Goal: Transaction & Acquisition: Purchase product/service

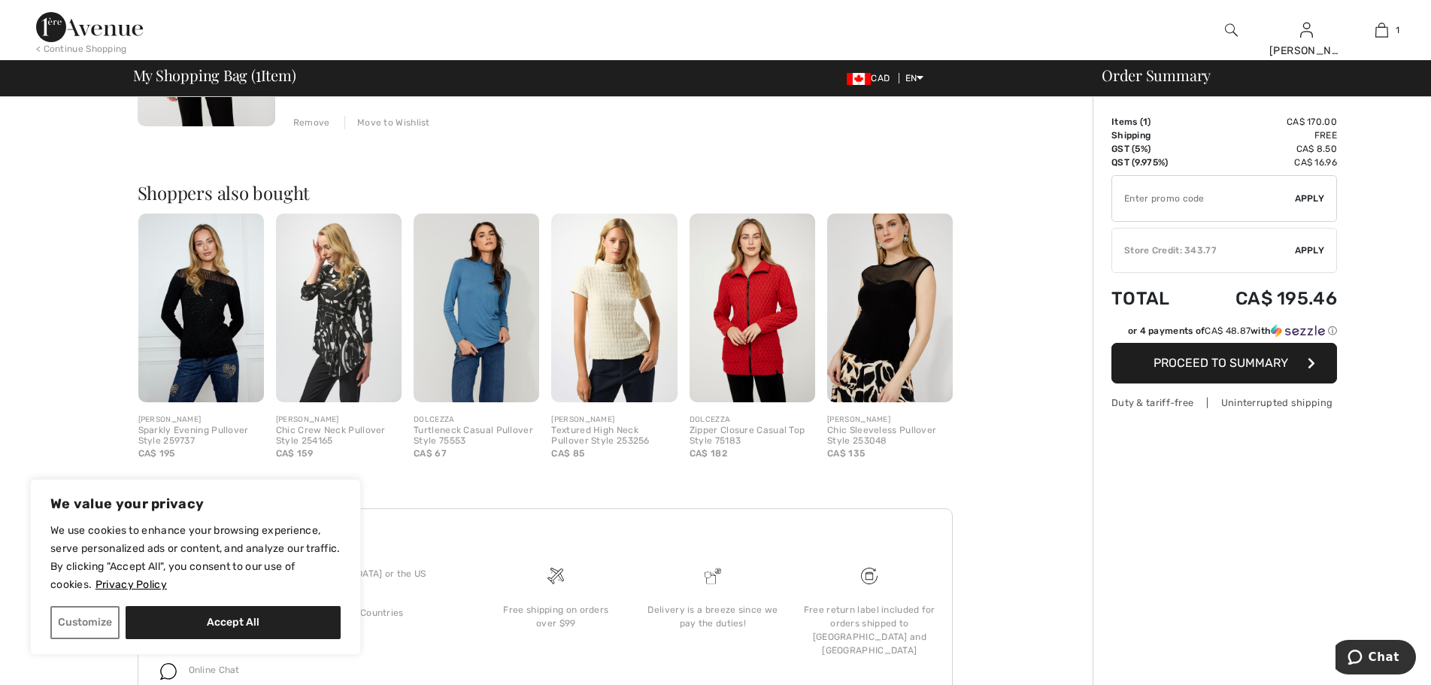
scroll to position [452, 0]
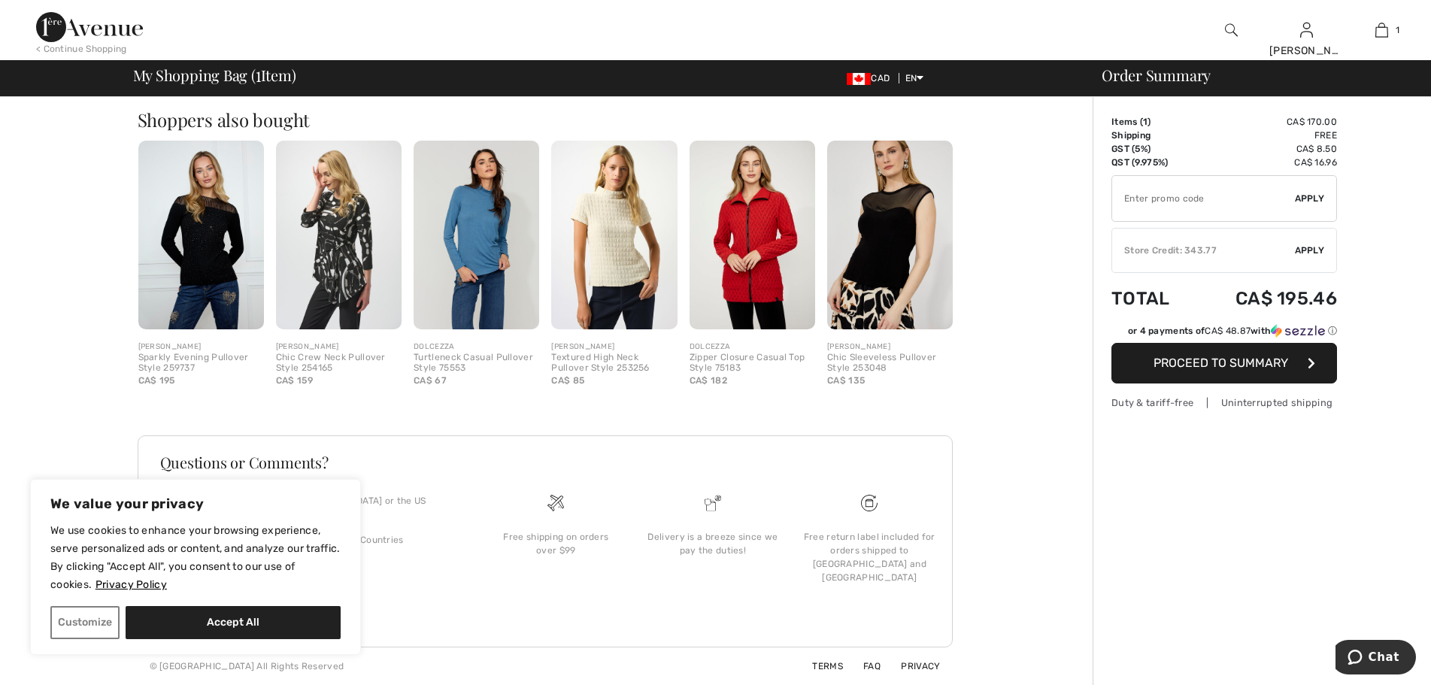
click at [303, 623] on button "Accept All" at bounding box center [233, 622] width 215 height 33
checkbox input "true"
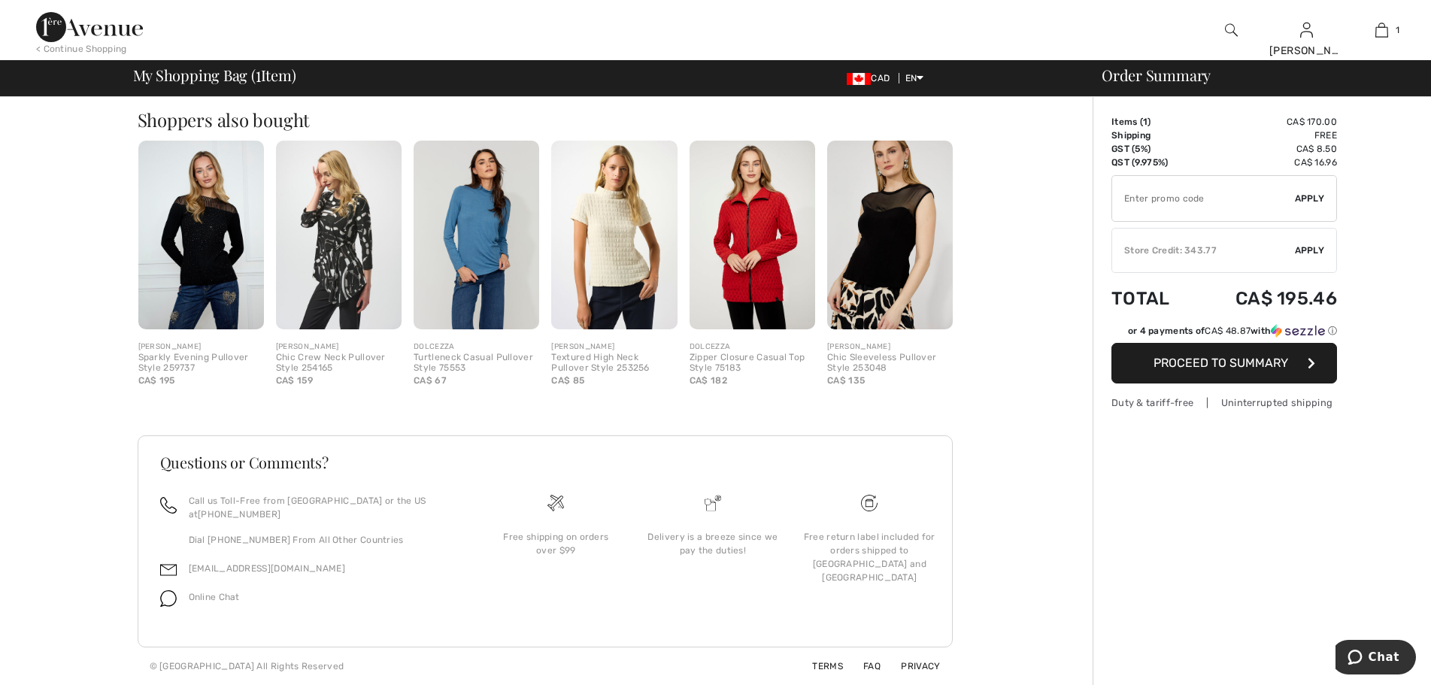
click at [1199, 257] on div "Store Credit: 343.77" at bounding box center [1203, 251] width 183 height 14
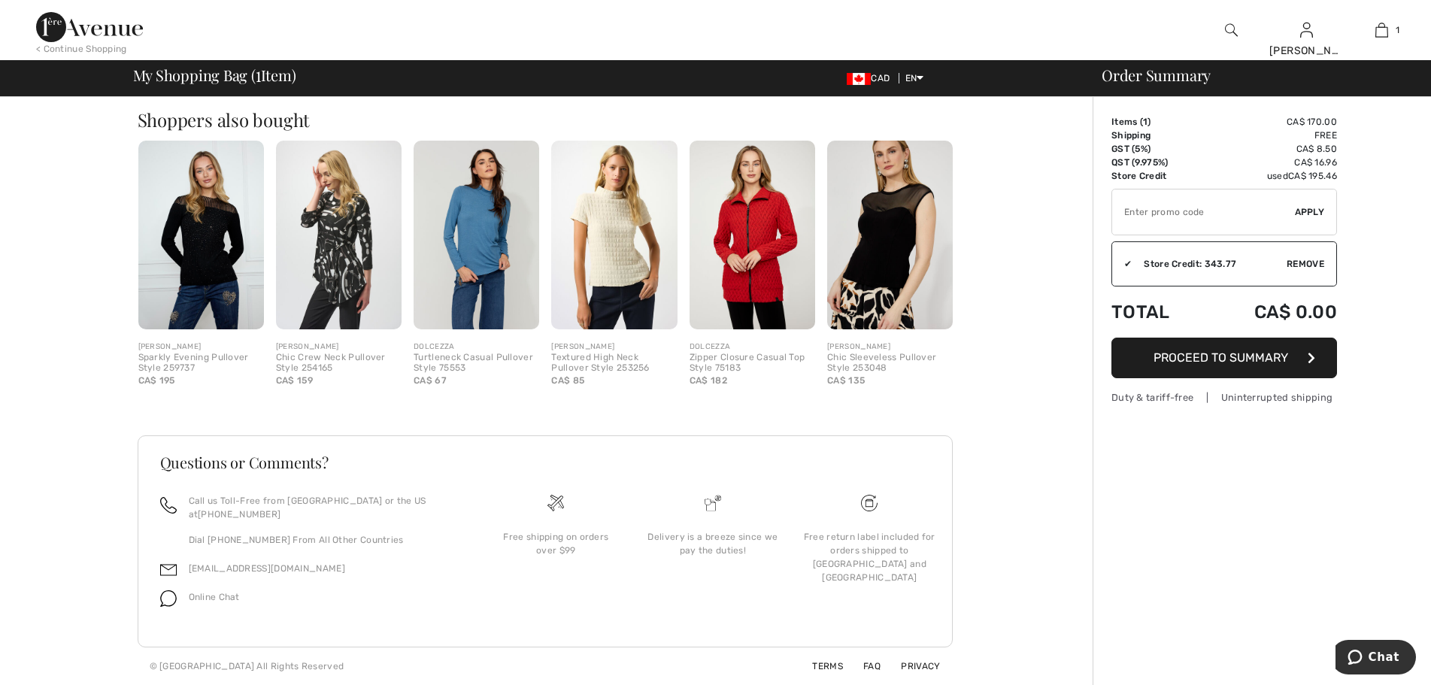
click at [1218, 365] on span "Proceed to Summary" at bounding box center [1220, 357] width 135 height 14
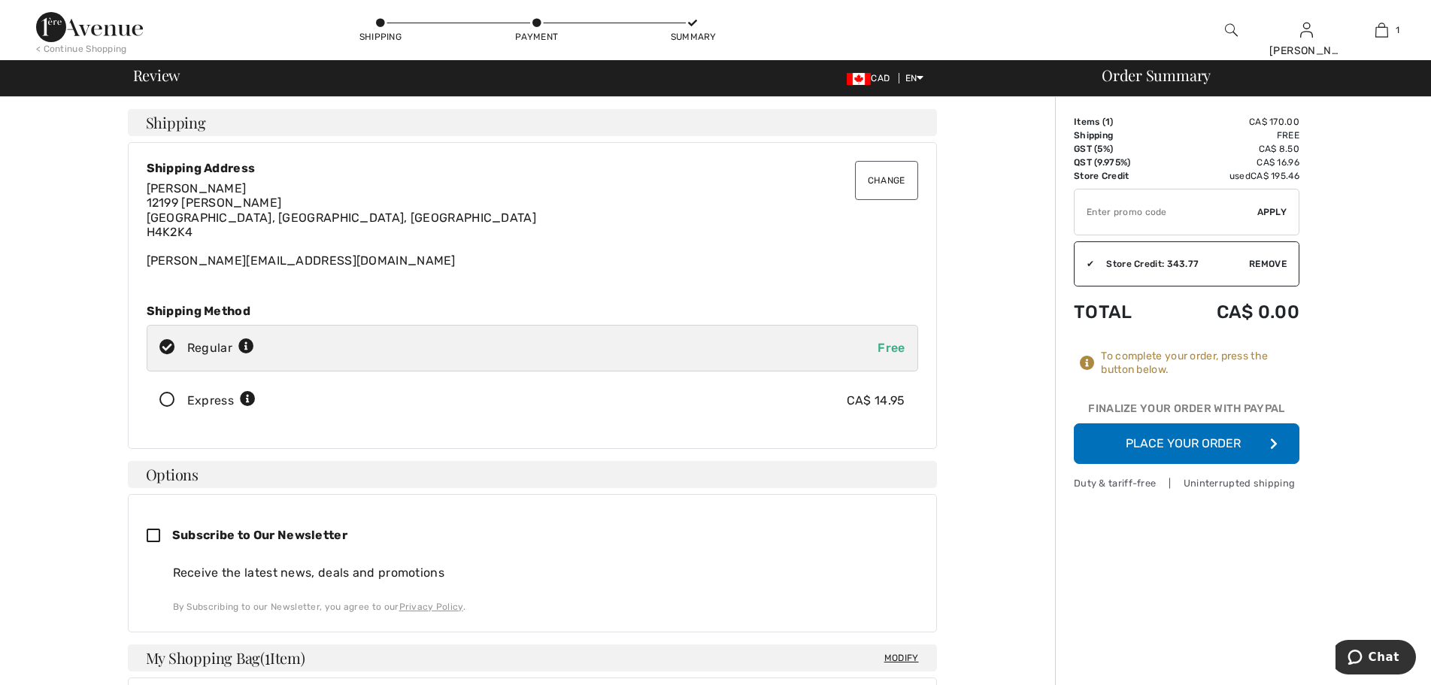
click at [1210, 464] on button "Place Your Order" at bounding box center [1187, 443] width 226 height 41
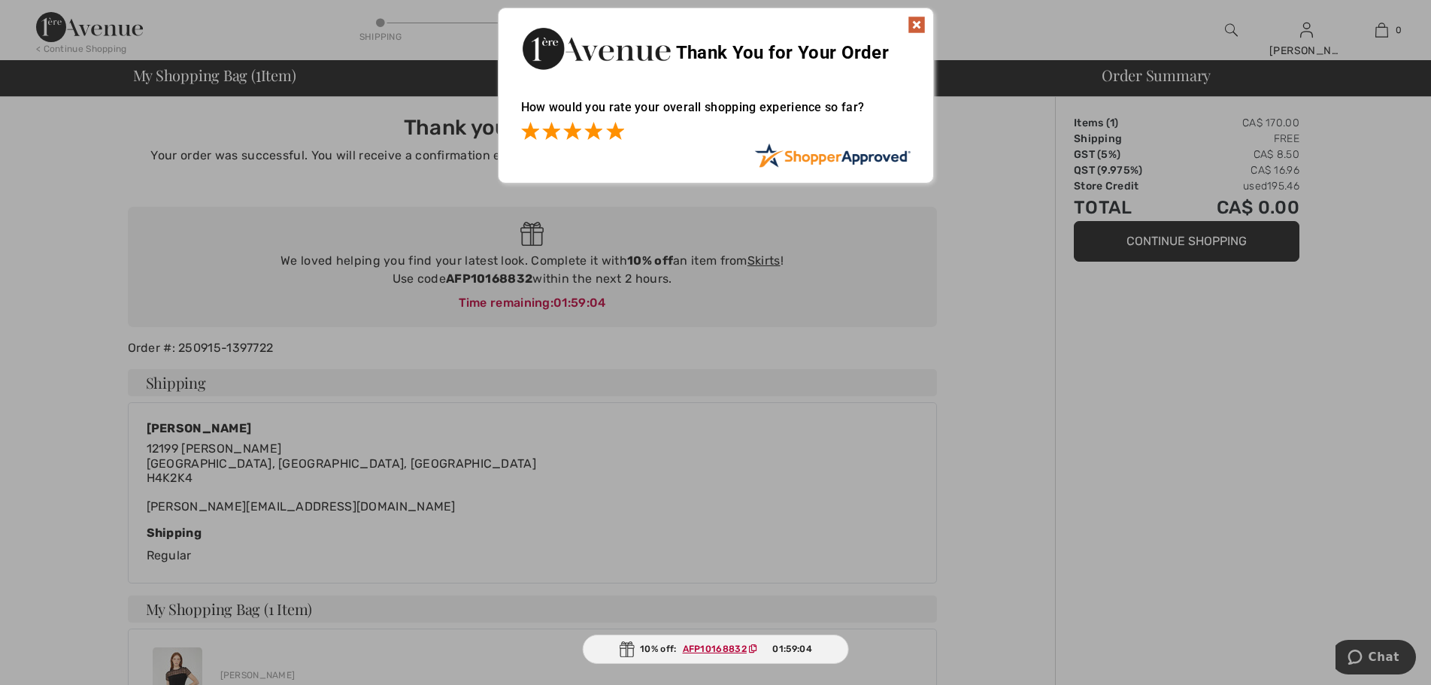
drag, startPoint x: 610, startPoint y: 128, endPoint x: 619, endPoint y: 126, distance: 8.6
click at [611, 128] on span at bounding box center [615, 131] width 18 height 18
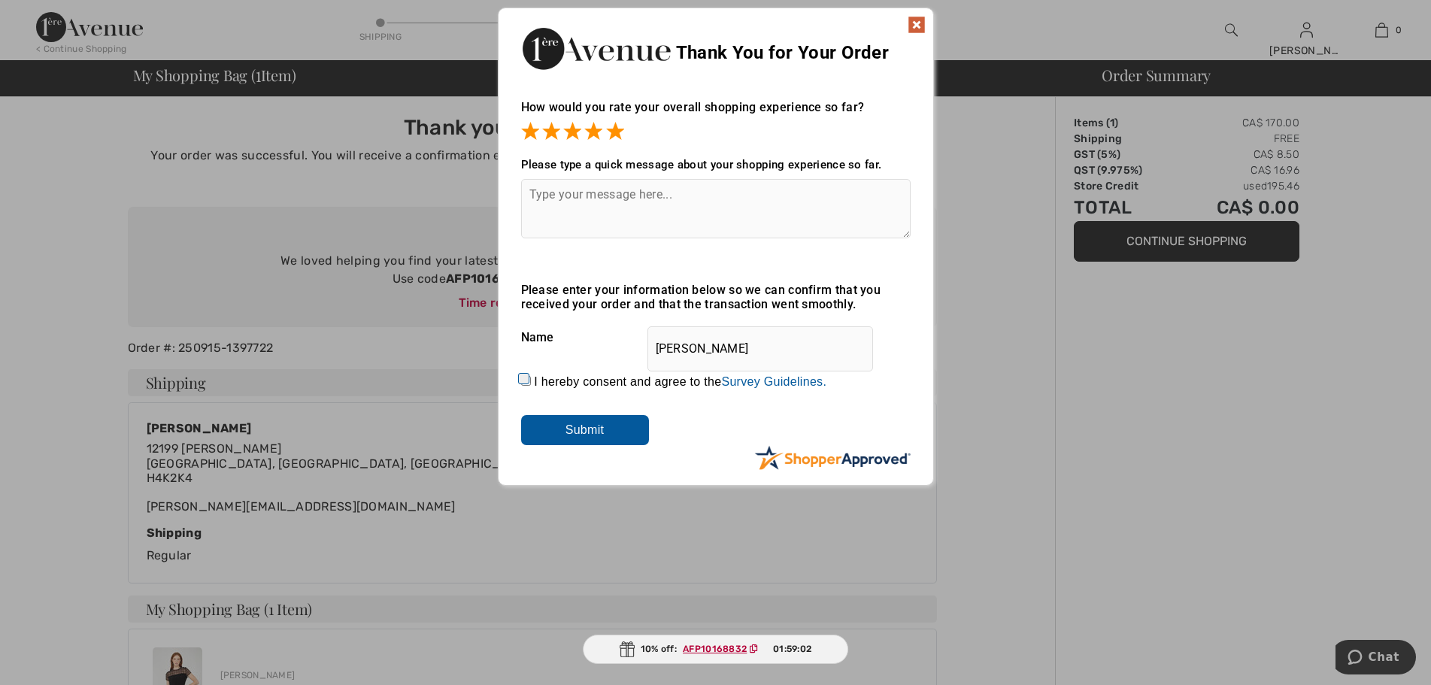
click at [918, 23] on img at bounding box center [916, 25] width 18 height 18
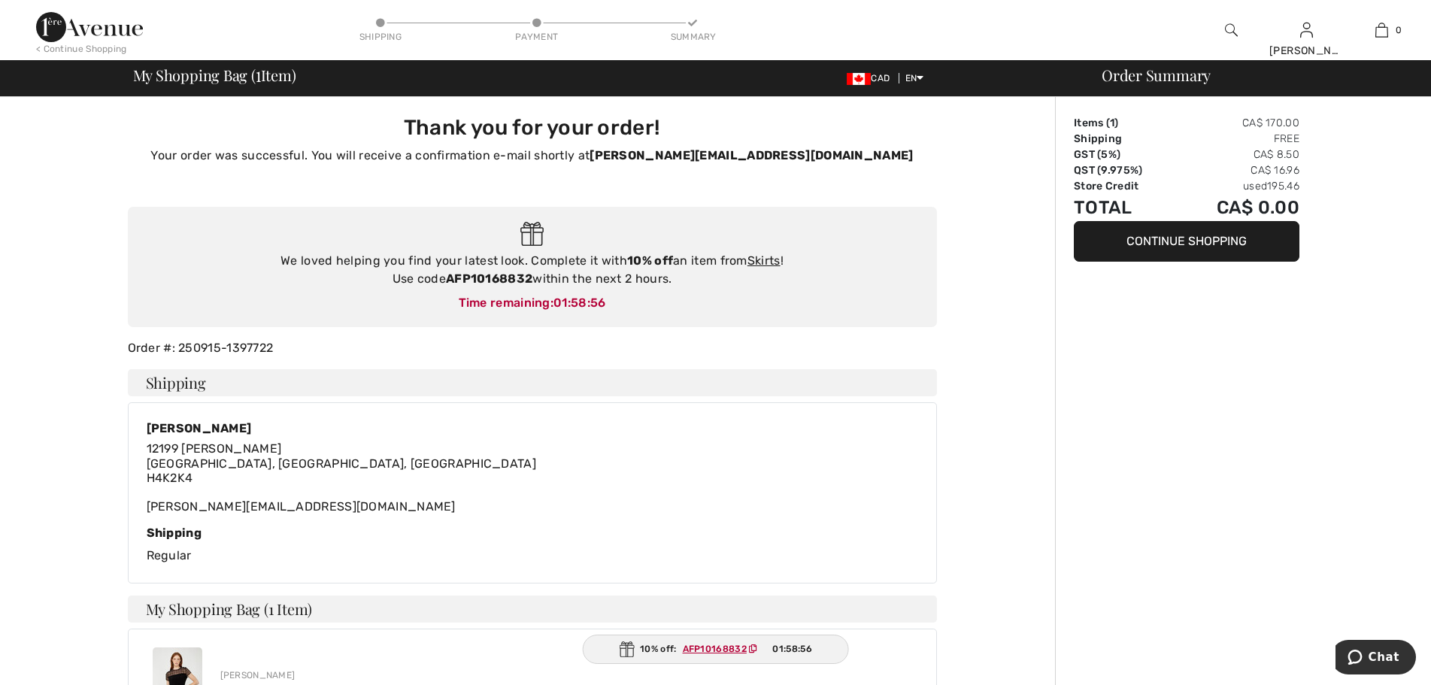
click at [115, 38] on img at bounding box center [89, 27] width 107 height 30
click at [105, 44] on div "< Continue Shopping" at bounding box center [81, 49] width 91 height 14
click at [99, 49] on div "< Continue Shopping" at bounding box center [81, 49] width 91 height 14
click at [53, 20] on img at bounding box center [89, 27] width 107 height 30
click at [74, 24] on img at bounding box center [89, 27] width 107 height 30
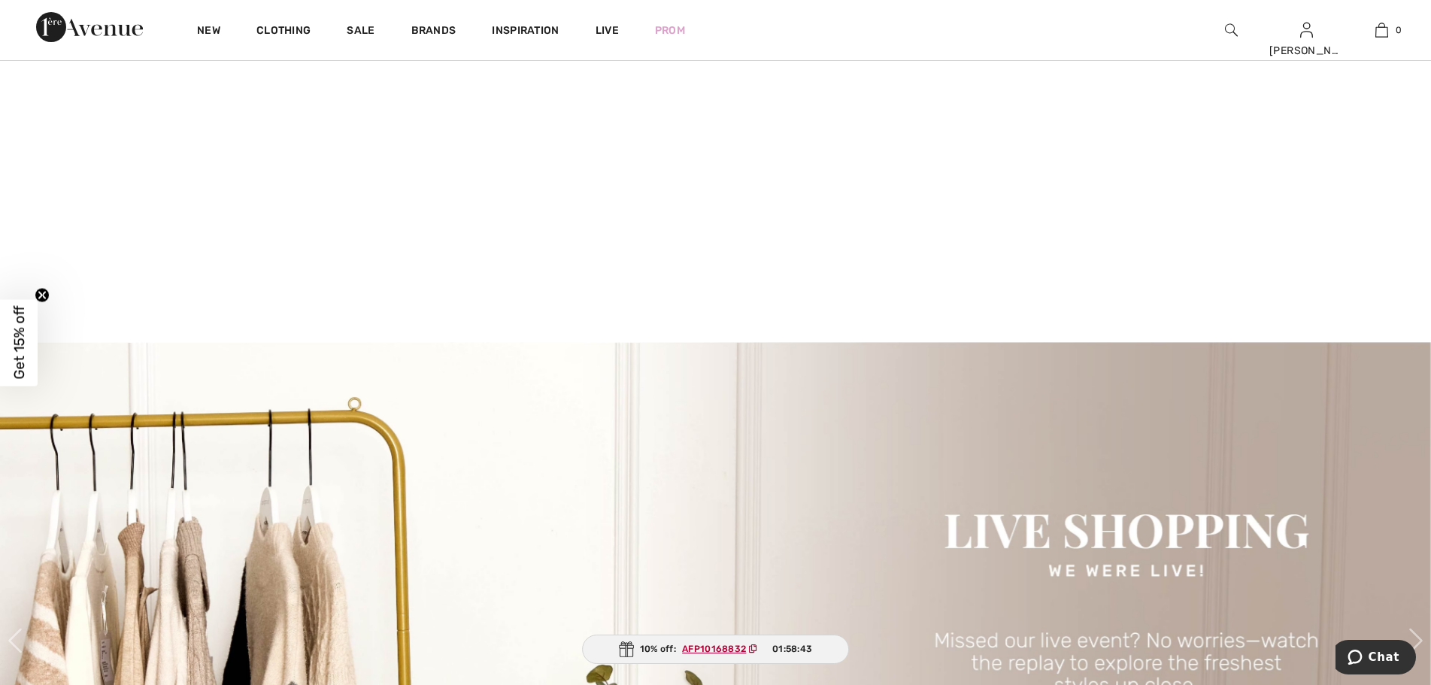
scroll to position [75, 0]
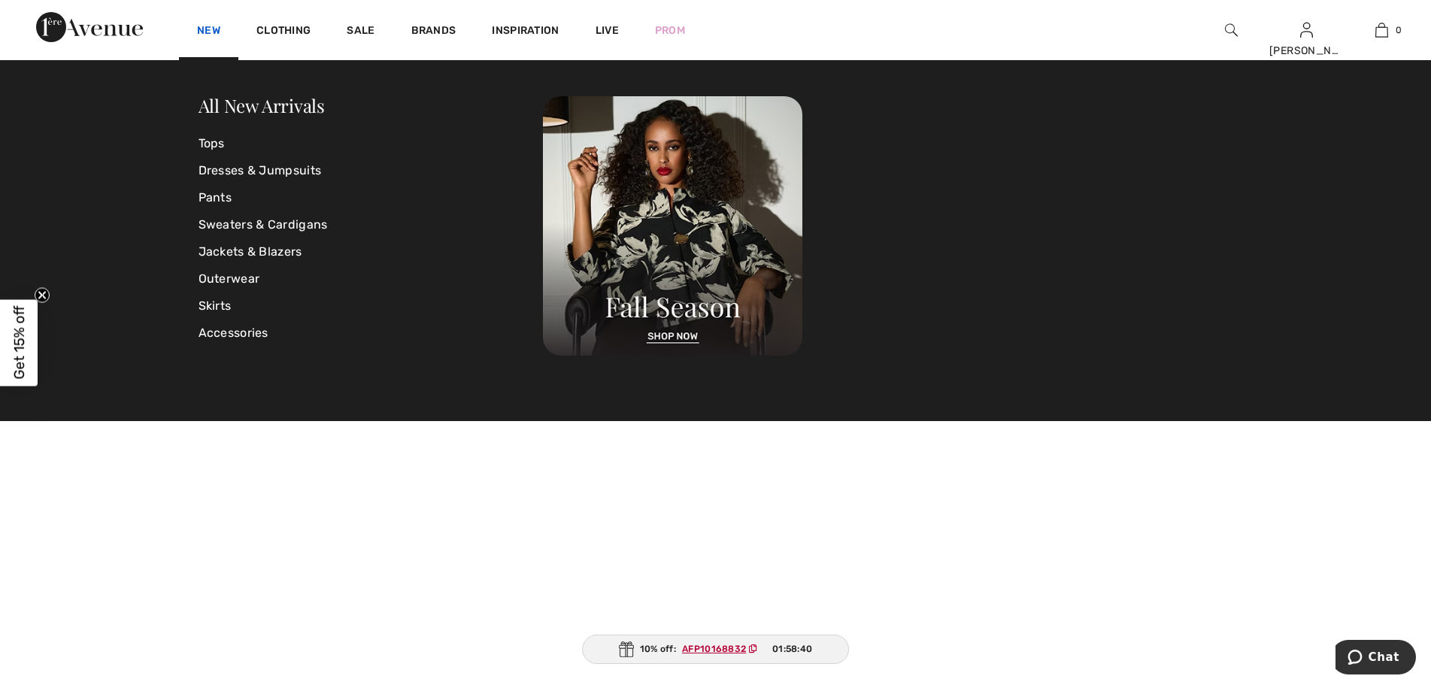
click at [220, 35] on link "New" at bounding box center [208, 32] width 23 height 16
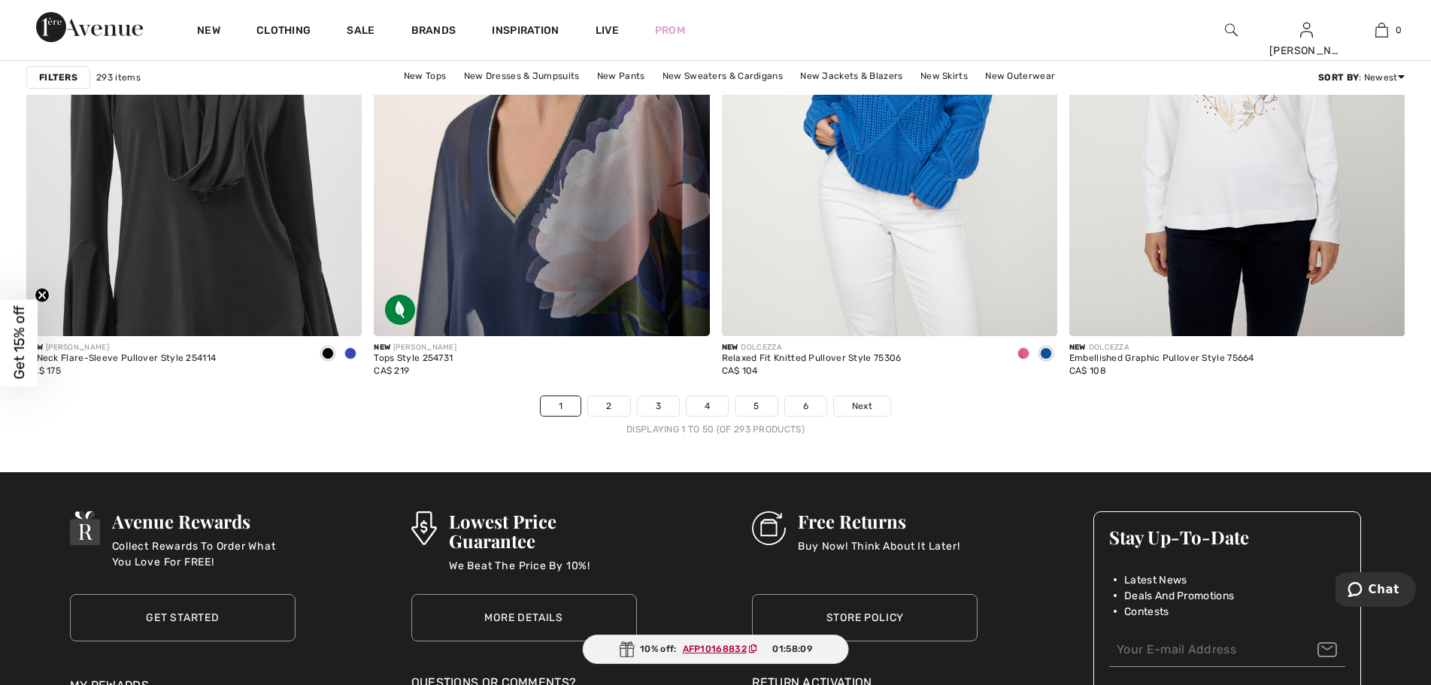
scroll to position [8797, 0]
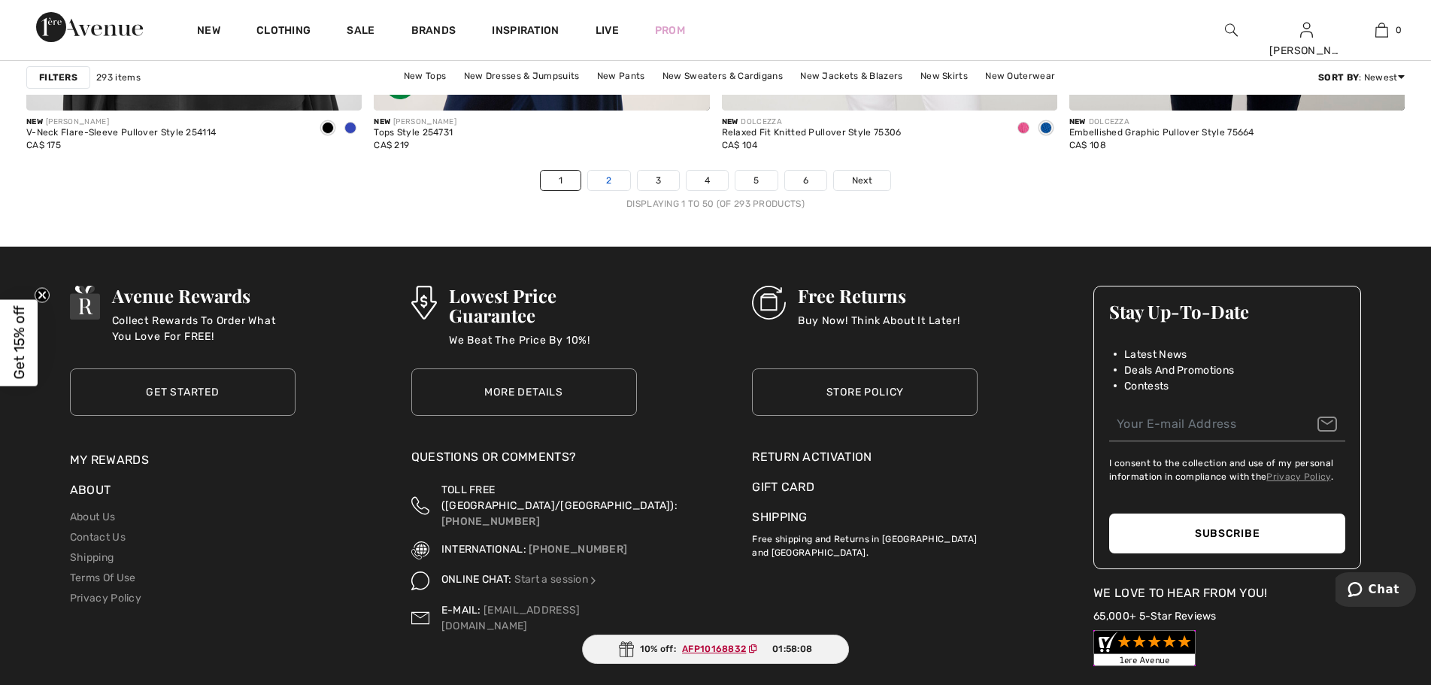
click at [588, 190] on link "2" at bounding box center [608, 181] width 41 height 20
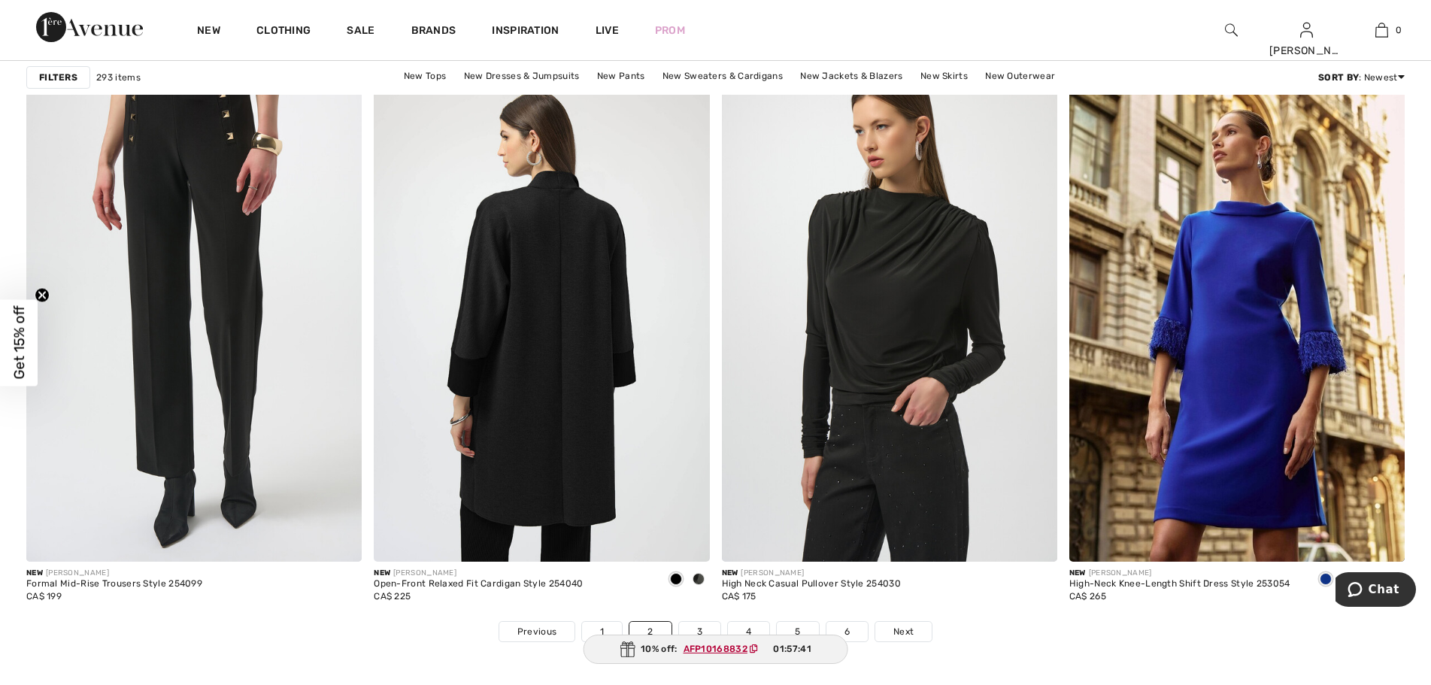
scroll to position [8646, 0]
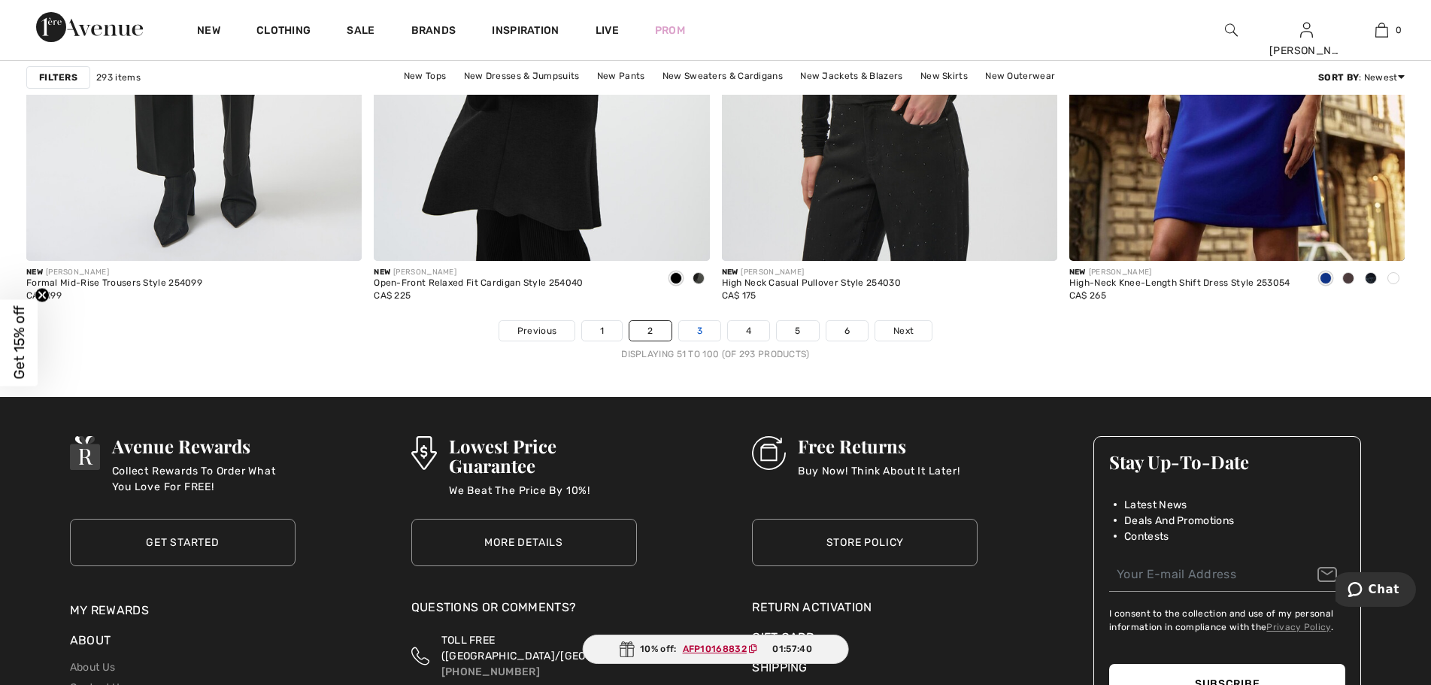
click at [695, 341] on link "3" at bounding box center [699, 331] width 41 height 20
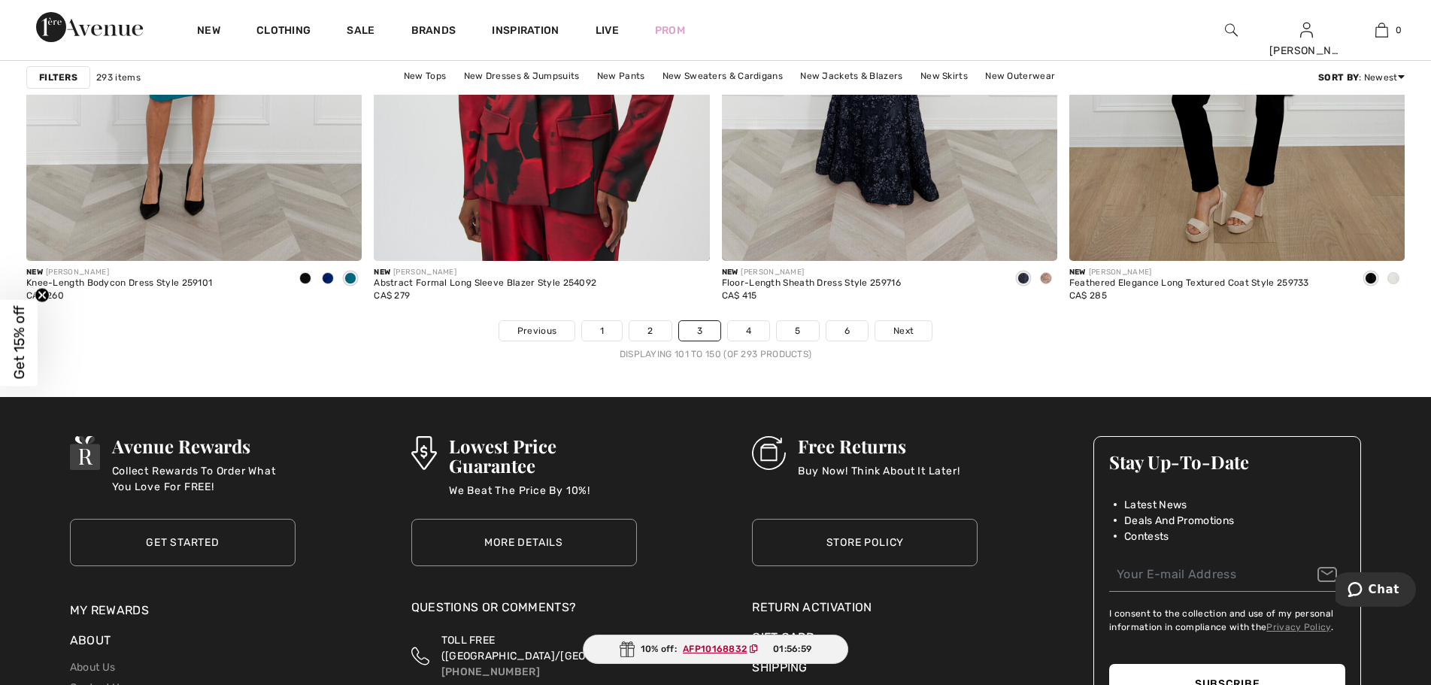
scroll to position [8797, 0]
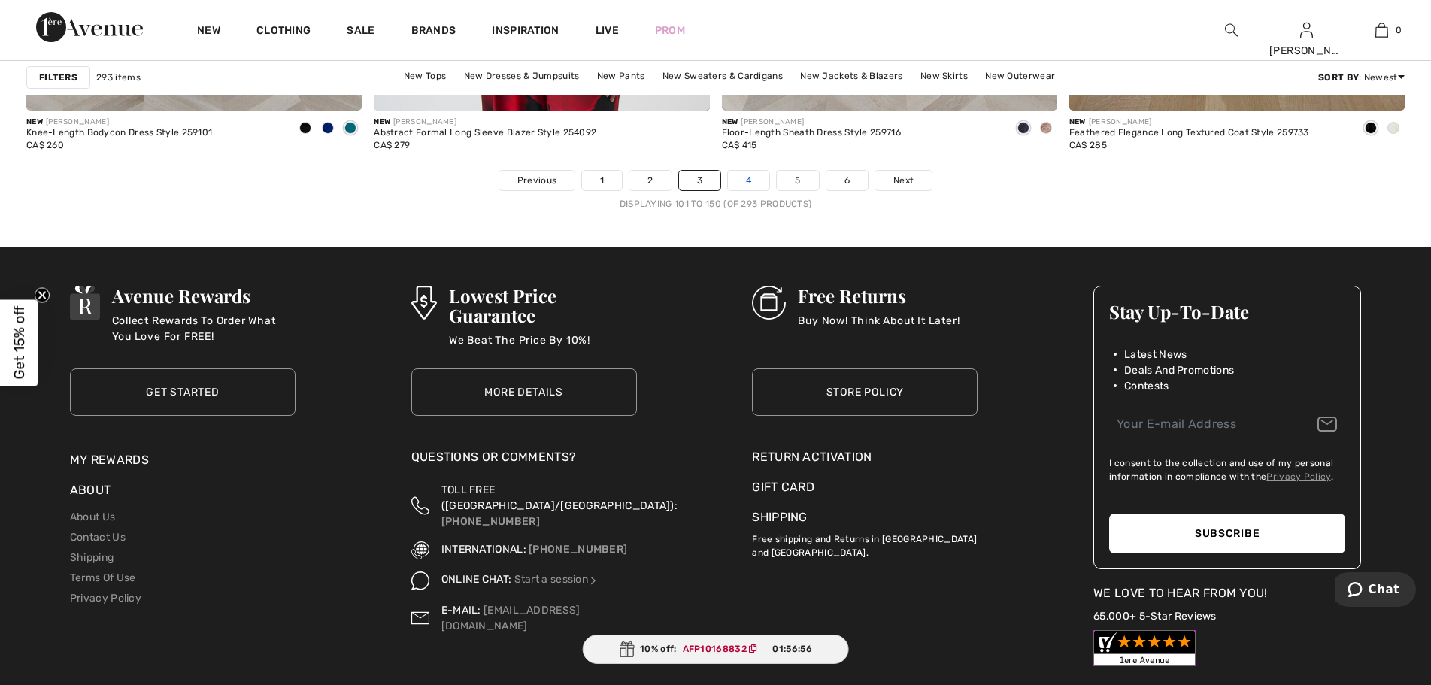
click at [759, 190] on link "4" at bounding box center [748, 181] width 41 height 20
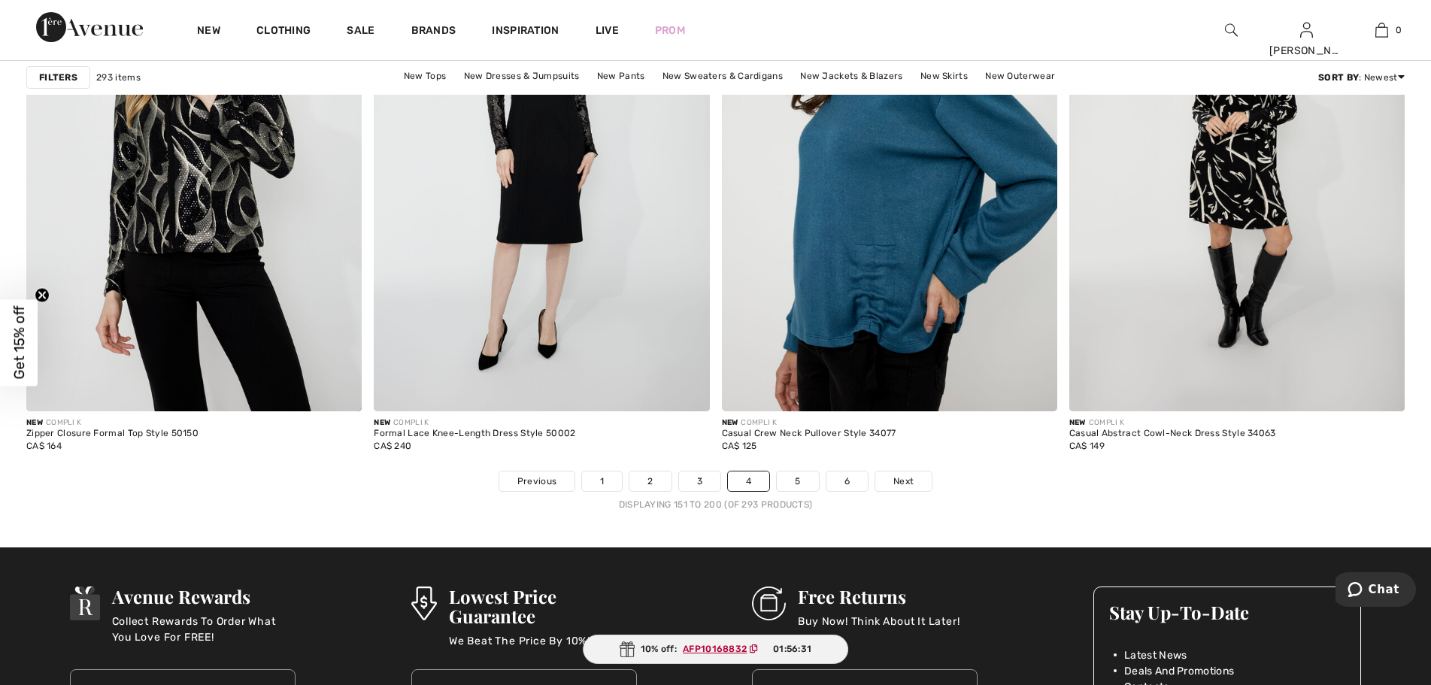
scroll to position [8571, 0]
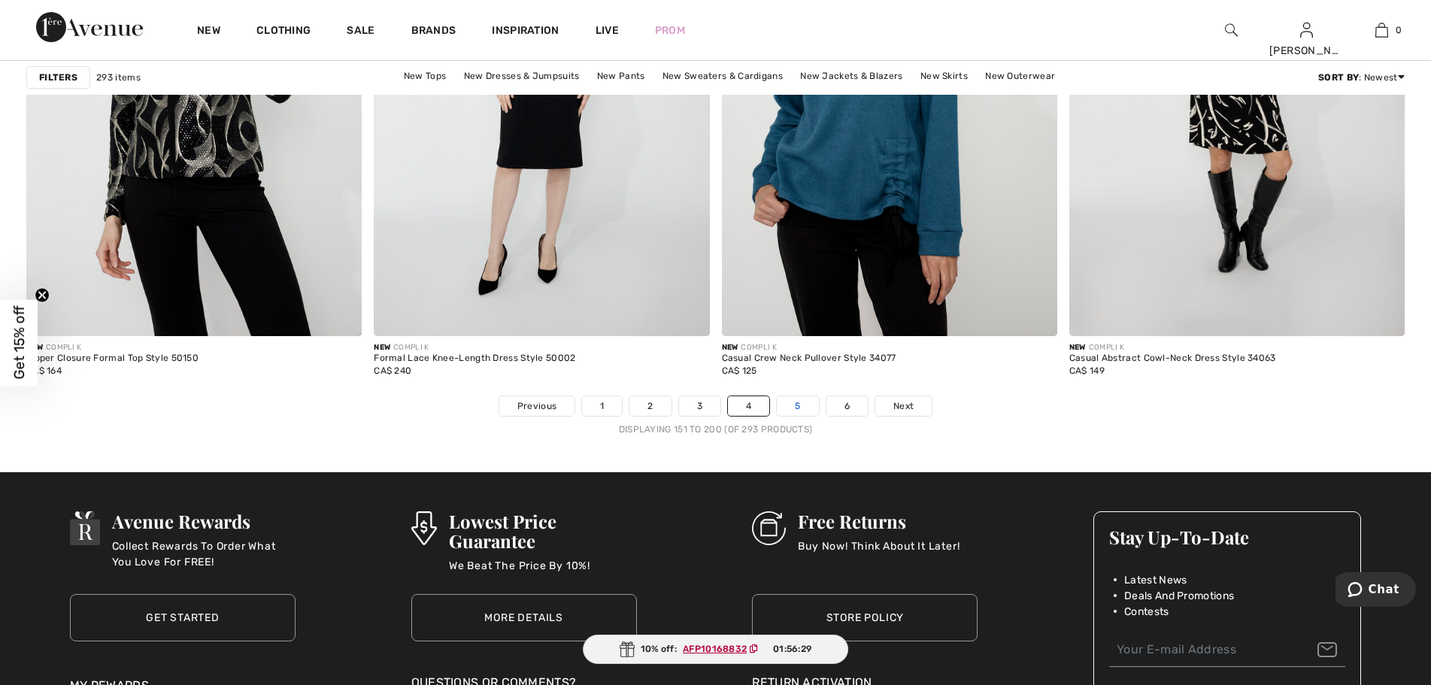
click at [816, 416] on link "5" at bounding box center [797, 406] width 41 height 20
click at [818, 416] on link "5" at bounding box center [797, 406] width 41 height 20
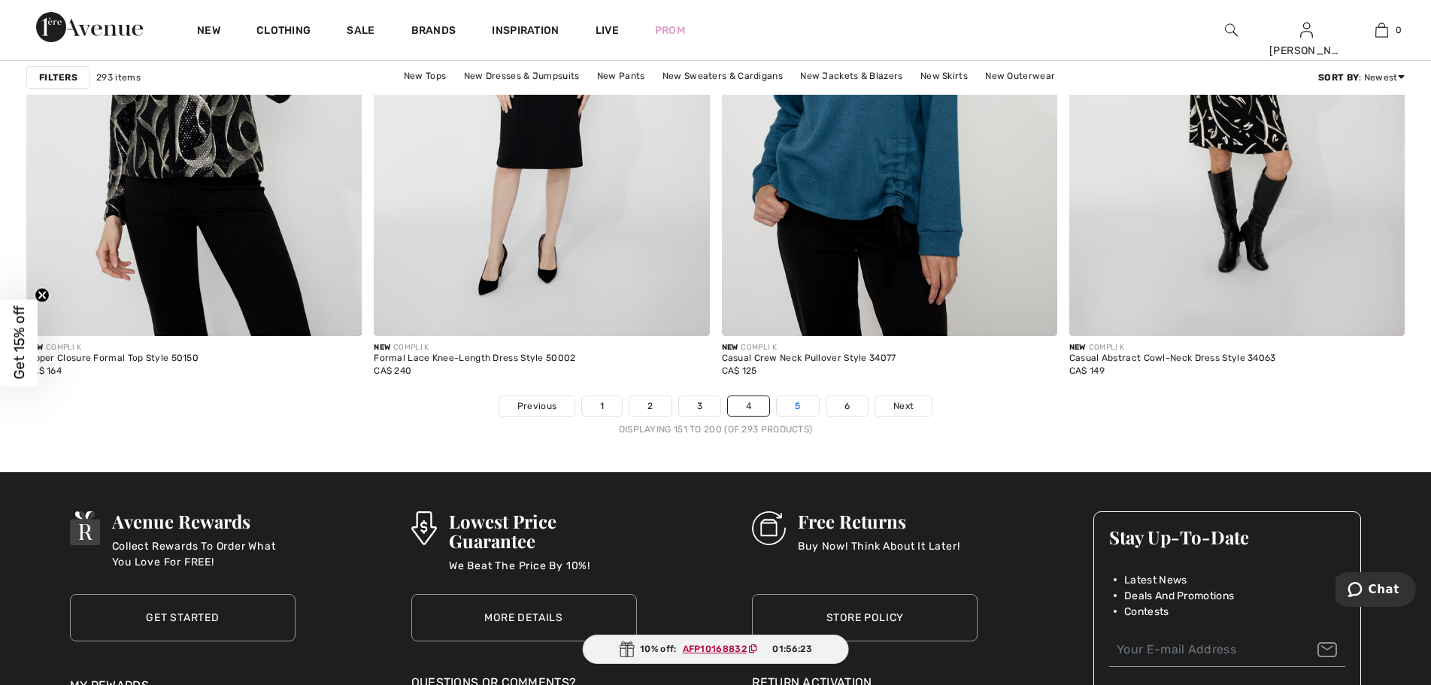
click at [818, 416] on link "5" at bounding box center [797, 406] width 41 height 20
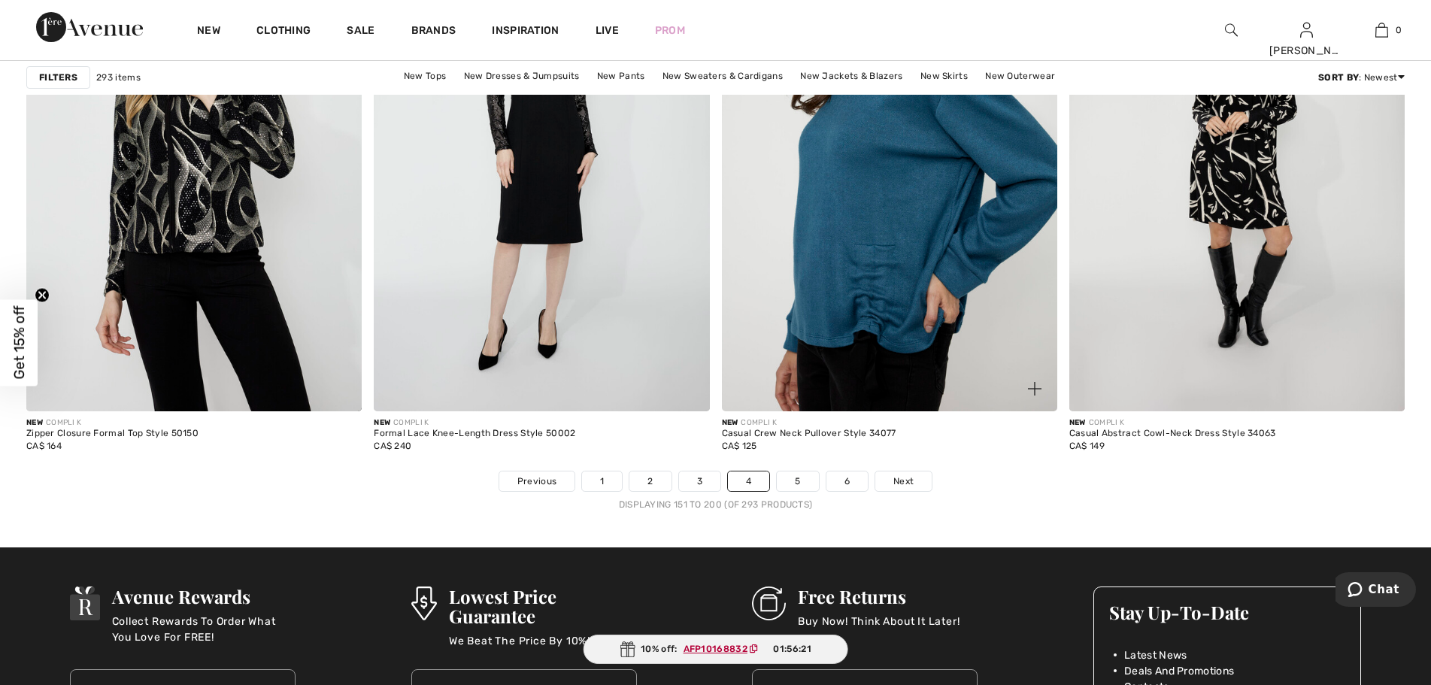
scroll to position [8120, 0]
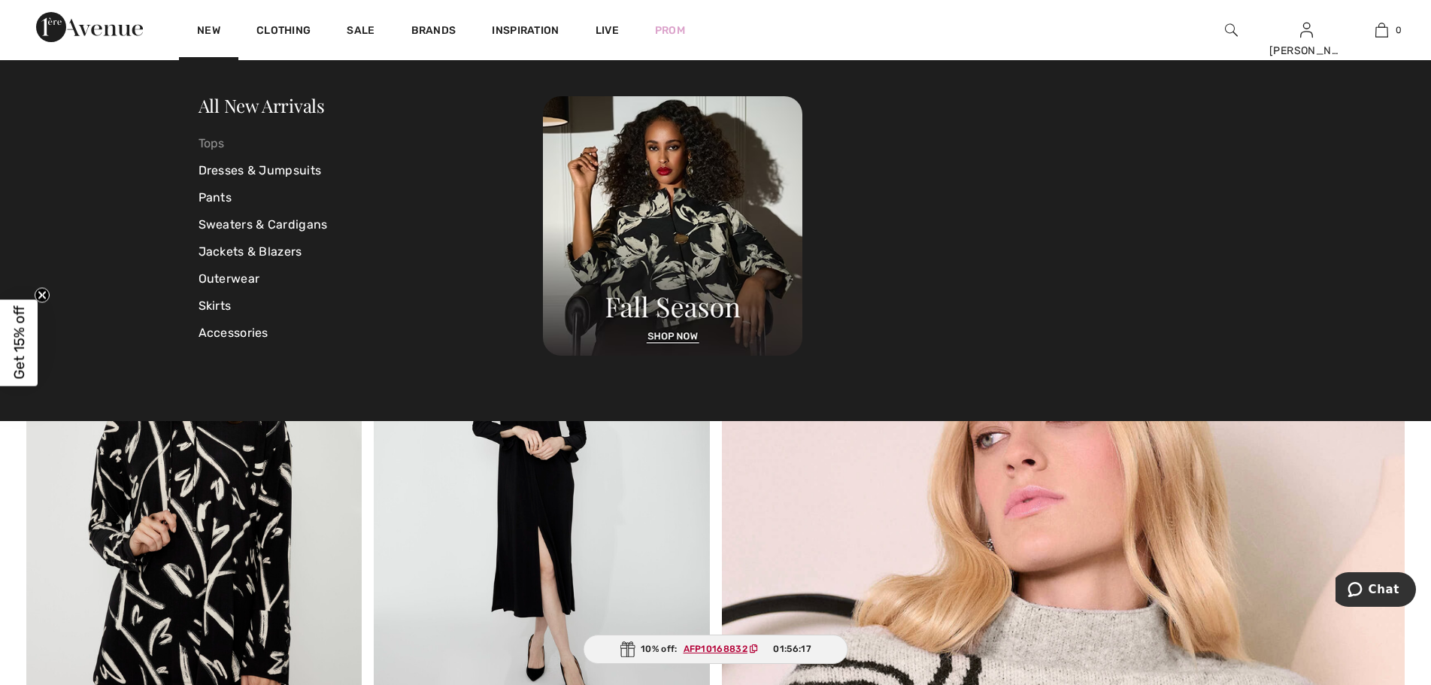
click at [222, 142] on link "Tops" at bounding box center [370, 143] width 345 height 27
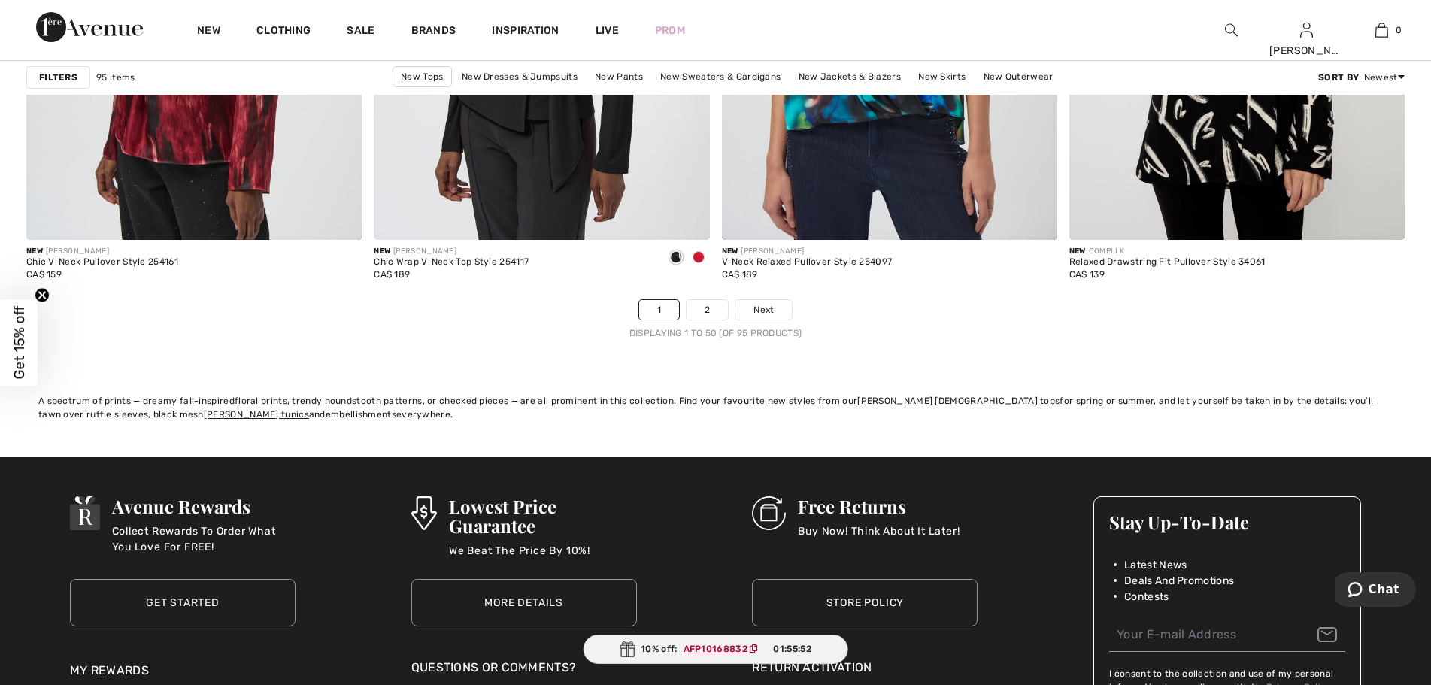
scroll to position [8797, 0]
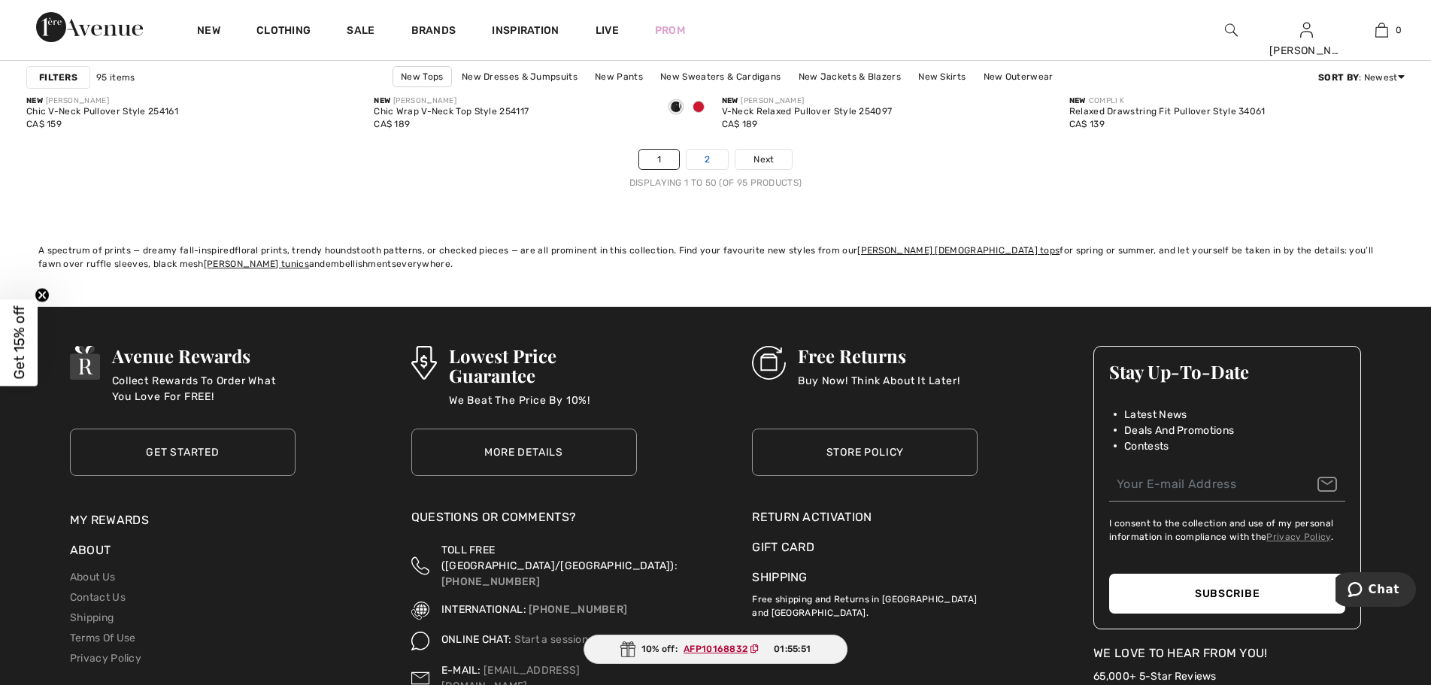
click at [708, 169] on link "2" at bounding box center [706, 160] width 41 height 20
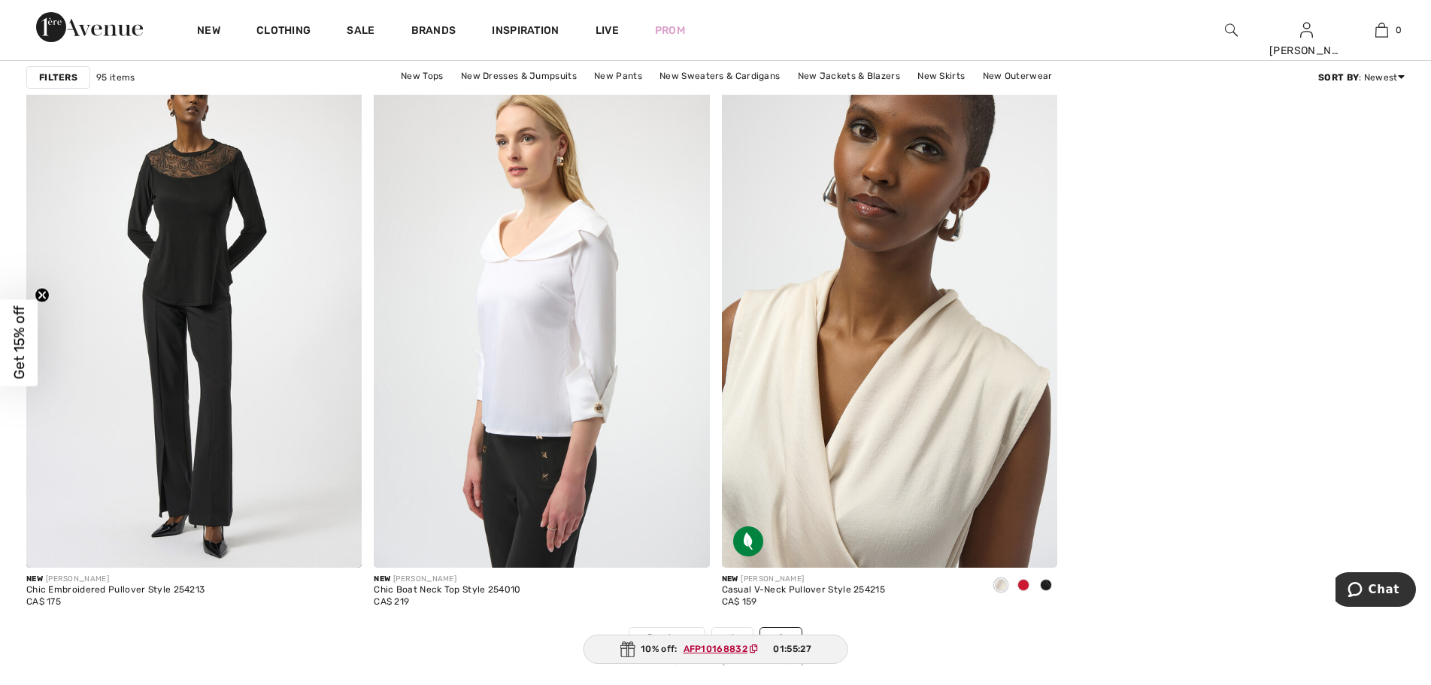
scroll to position [7669, 0]
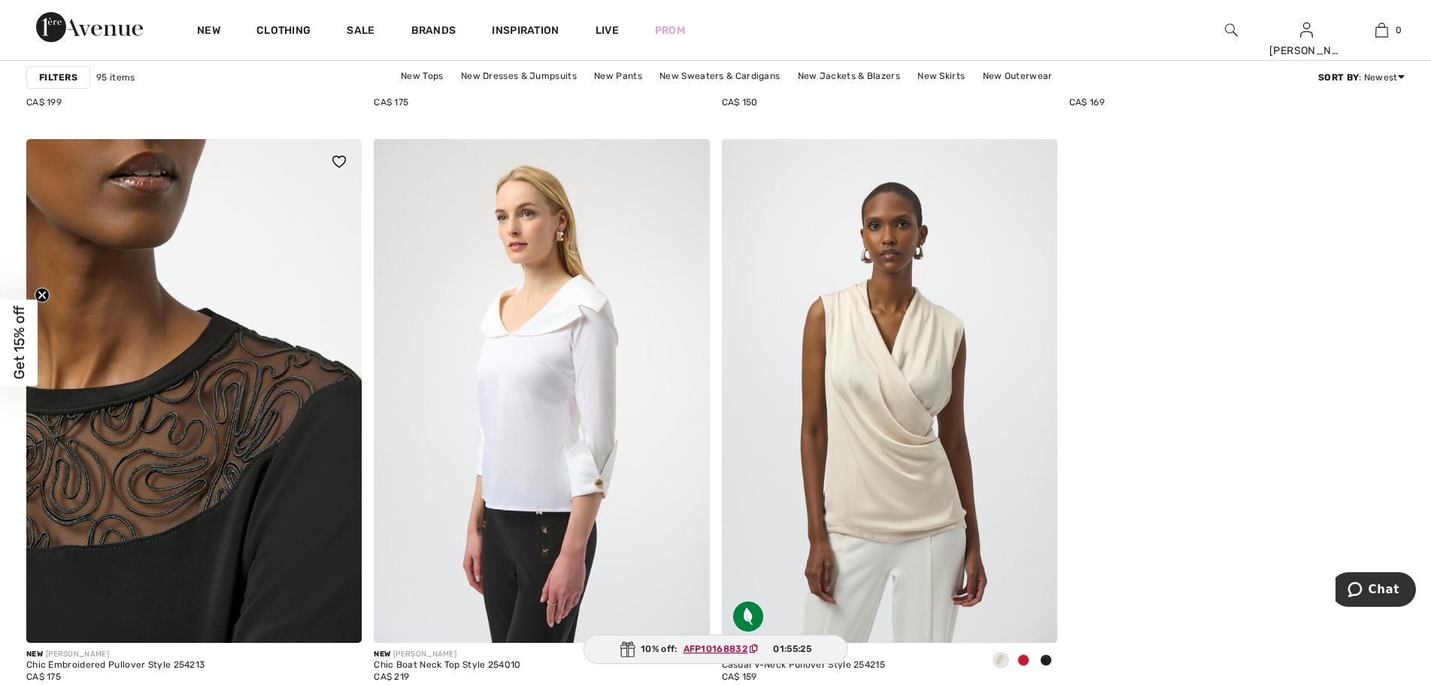
click at [280, 374] on img at bounding box center [193, 390] width 335 height 503
click at [232, 429] on img at bounding box center [193, 390] width 335 height 503
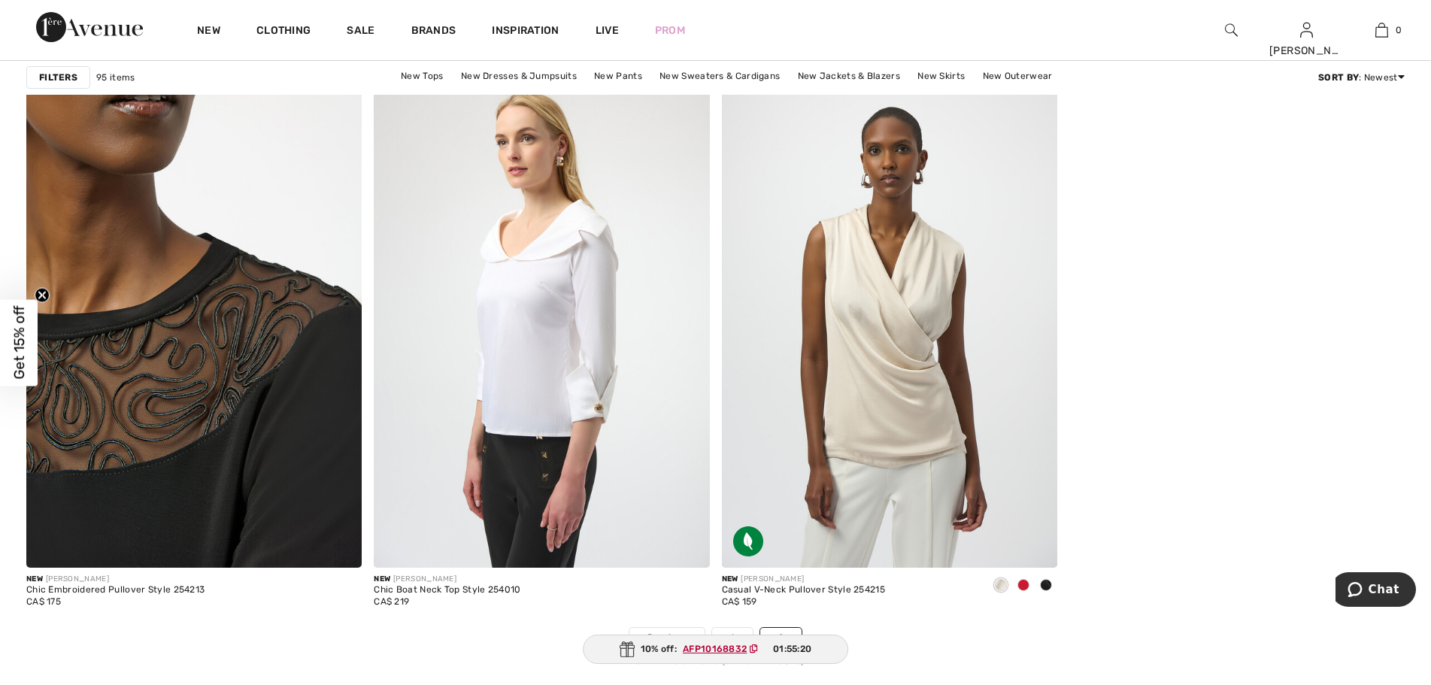
scroll to position [8045, 0]
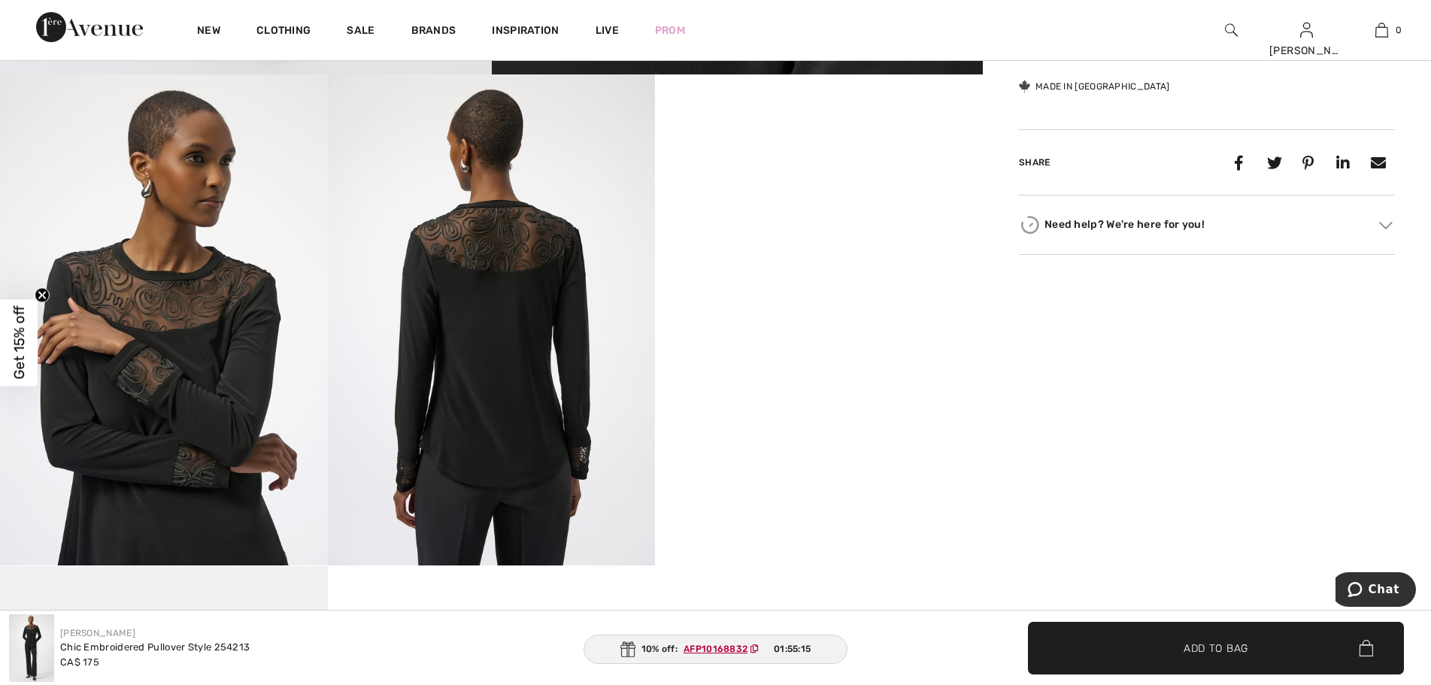
scroll to position [677, 0]
